Goal: Task Accomplishment & Management: Manage account settings

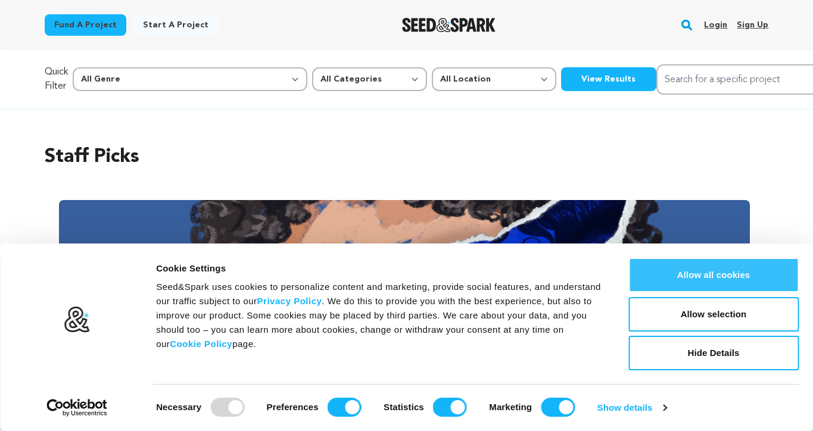
click at [680, 281] on button "Allow all cookies" at bounding box center [713, 275] width 170 height 35
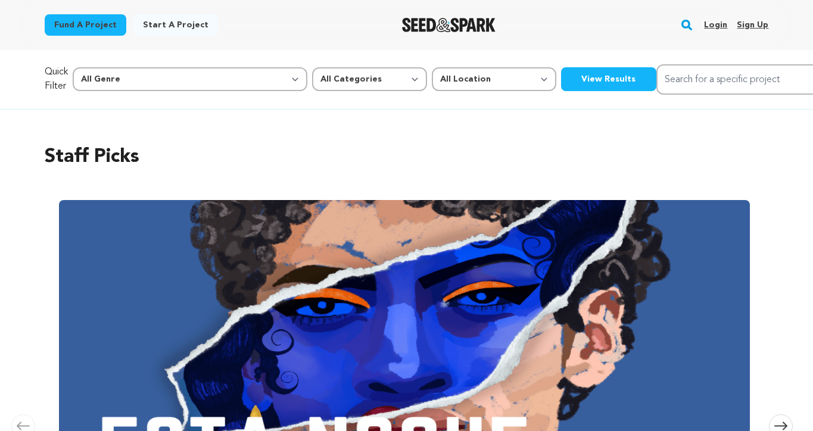
click at [719, 24] on link "Login" at bounding box center [715, 24] width 23 height 19
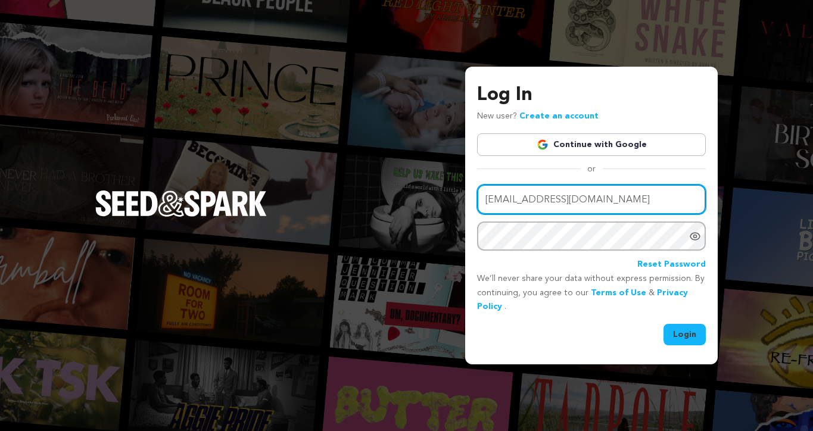
type input "[EMAIL_ADDRESS][DOMAIN_NAME]"
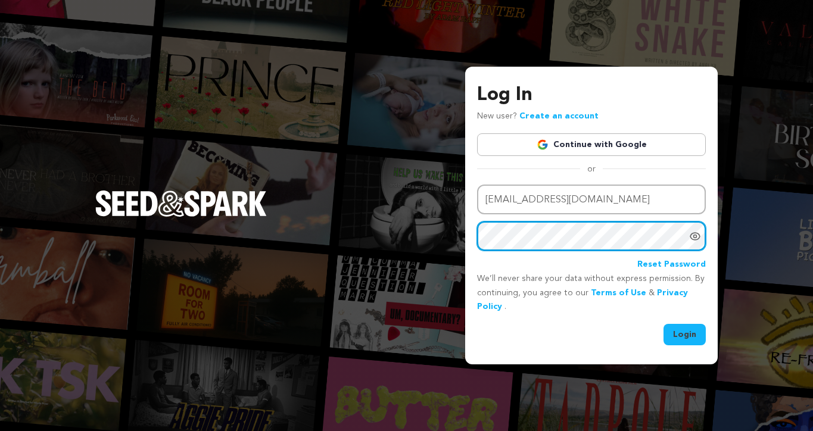
click at [685, 333] on button "Login" at bounding box center [684, 334] width 42 height 21
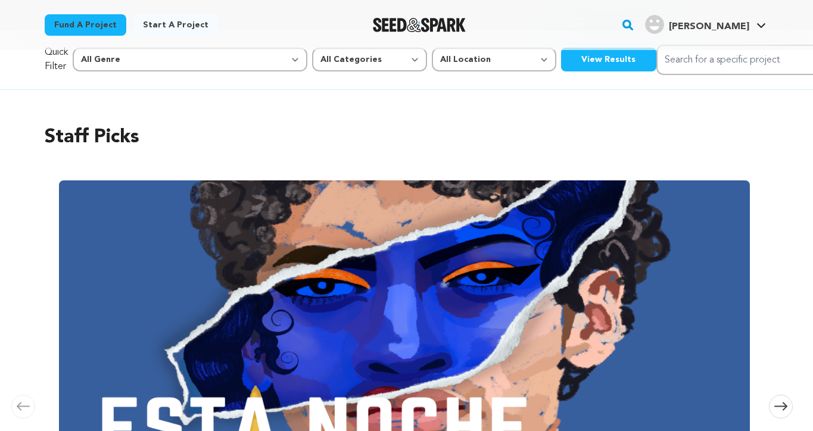
scroll to position [21, 0]
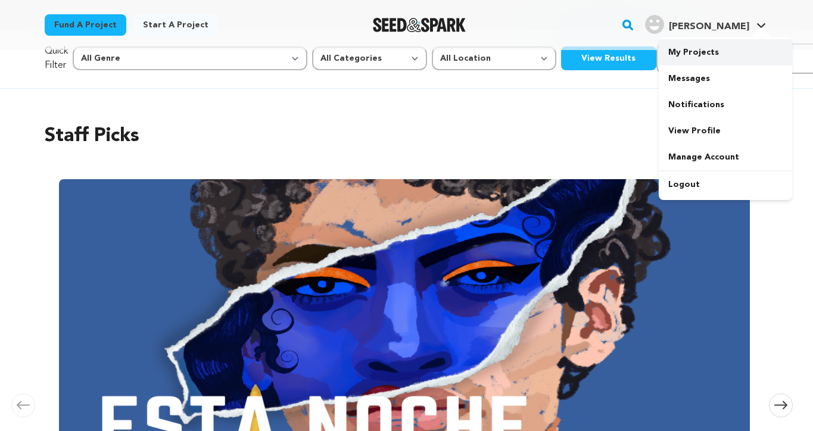
click at [691, 58] on link "My Projects" at bounding box center [725, 52] width 133 height 26
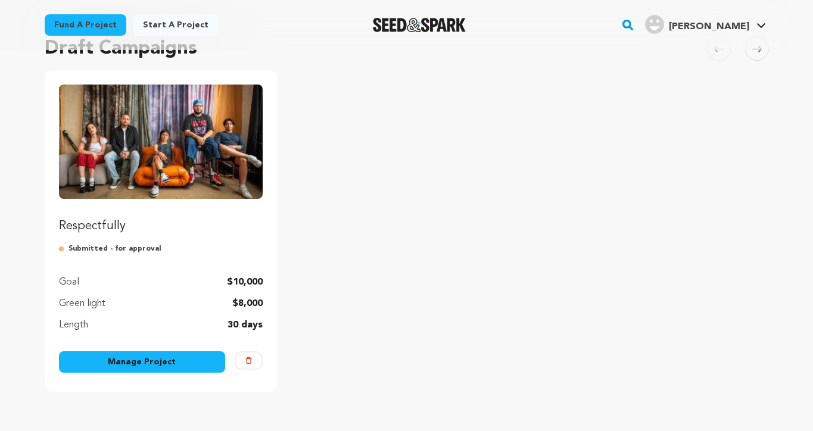
scroll to position [113, 0]
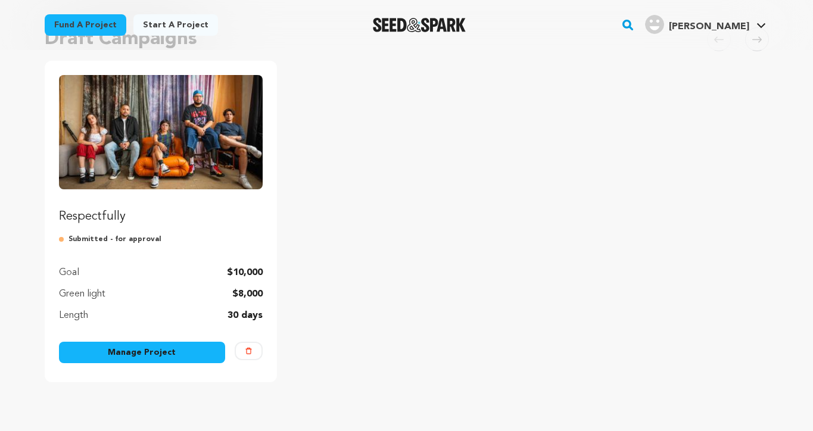
click at [176, 360] on link "Manage Project" at bounding box center [142, 352] width 167 height 21
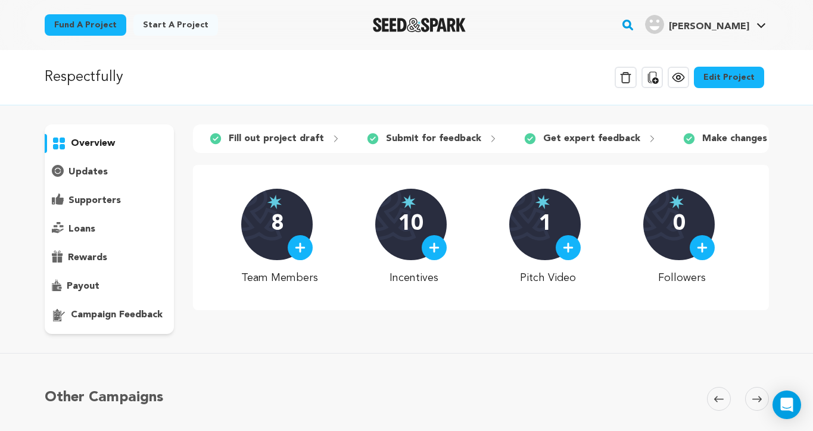
click at [90, 176] on p "updates" at bounding box center [87, 172] width 39 height 14
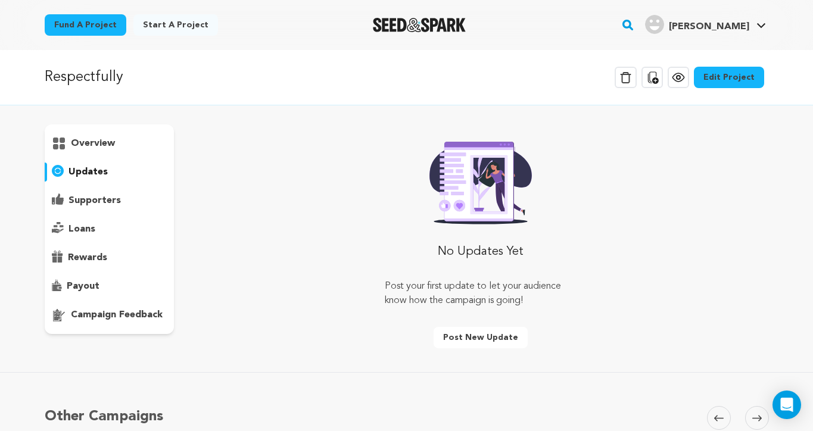
click at [107, 148] on p "overview" at bounding box center [93, 143] width 44 height 14
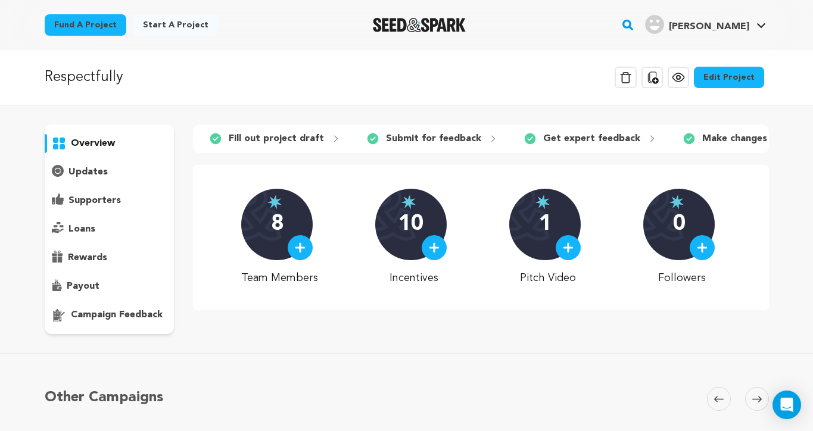
click at [102, 172] on p "updates" at bounding box center [87, 172] width 39 height 14
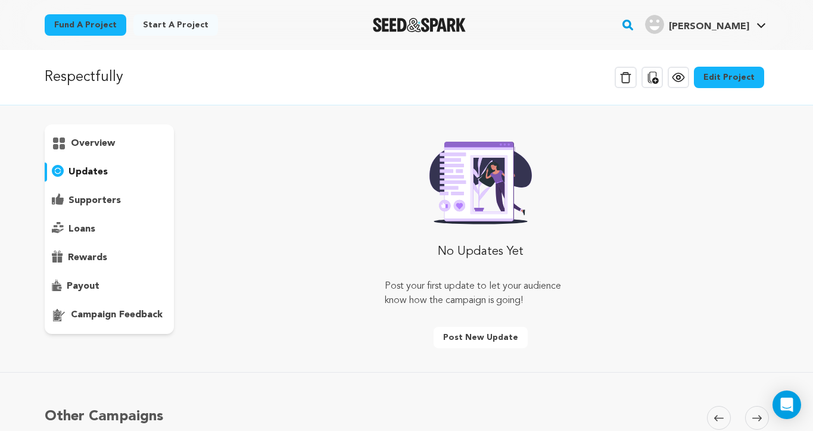
click at [102, 136] on div "overview" at bounding box center [110, 143] width 130 height 19
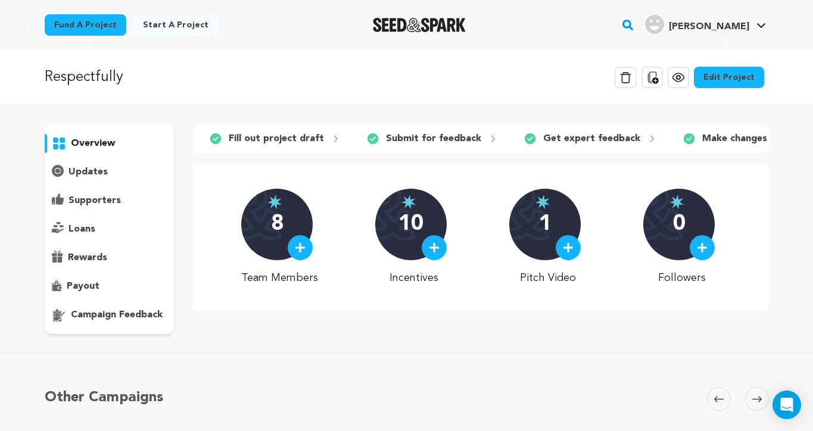
click at [749, 76] on link "Edit Project" at bounding box center [729, 77] width 70 height 21
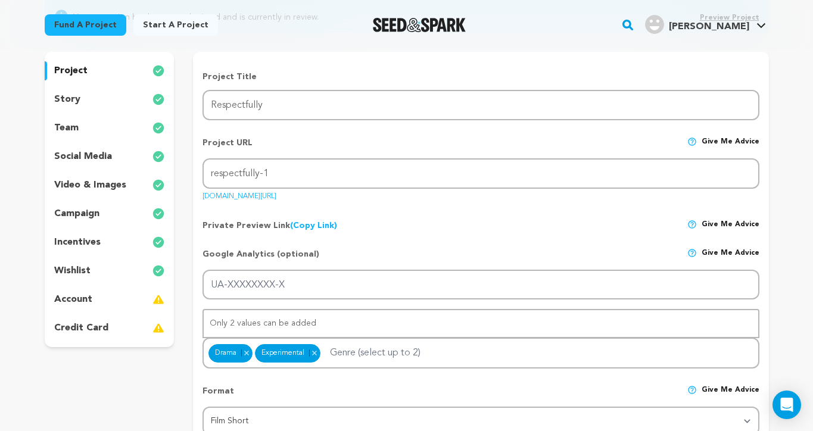
scroll to position [143, 0]
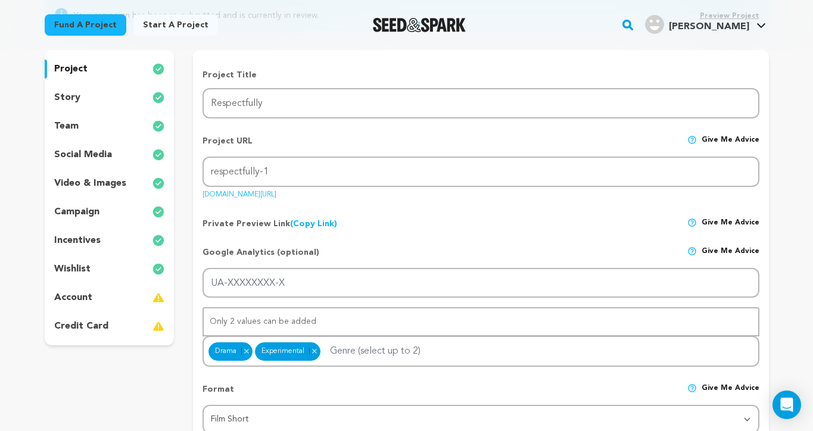
click at [72, 101] on p "story" at bounding box center [67, 98] width 26 height 14
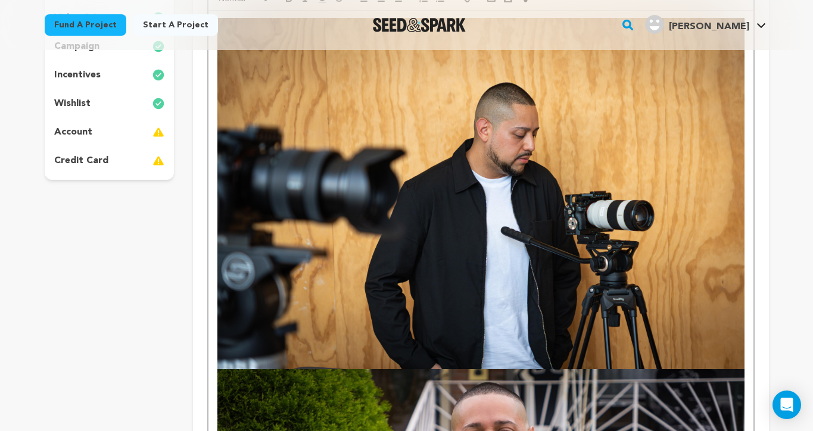
scroll to position [121, 0]
